Goal: Register for event/course

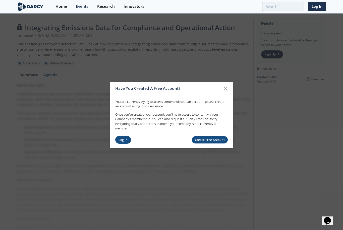
click at [123, 140] on link "Log In" at bounding box center [123, 140] width 16 height 8
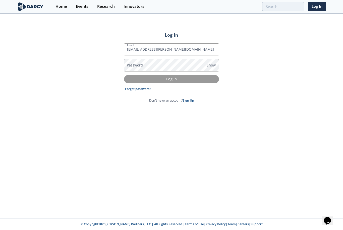
type input "[EMAIL_ADDRESS][PERSON_NAME][DOMAIN_NAME]"
click at [212, 67] on span "Show" at bounding box center [210, 64] width 9 height 5
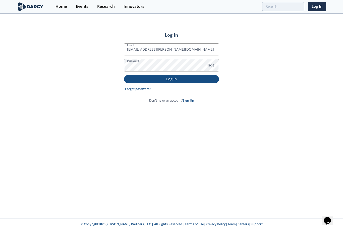
click at [199, 76] on button "Log In" at bounding box center [171, 79] width 95 height 8
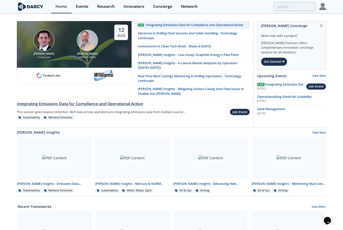
click at [234, 101] on div "Integrating Emissions Data for Compliance and Operational Action" at bounding box center [133, 104] width 233 height 6
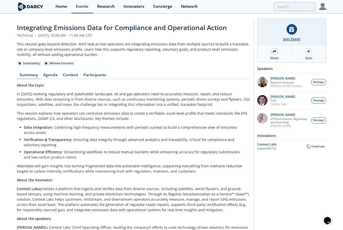
click at [297, 30] on div "Join Event" at bounding box center [291, 32] width 68 height 27
